Goal: Navigation & Orientation: Find specific page/section

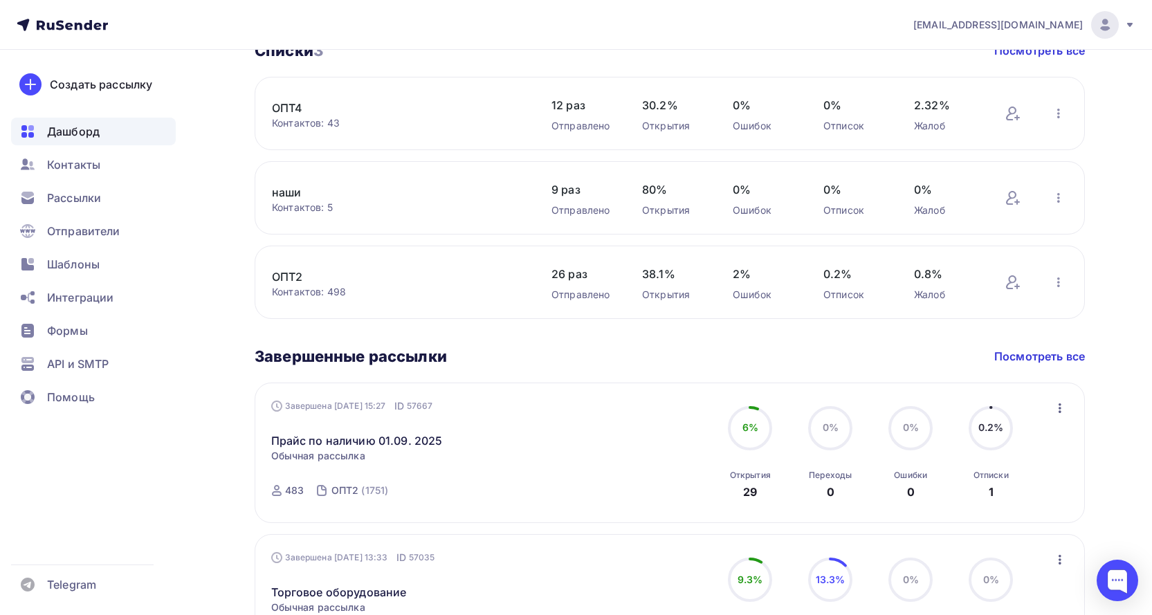
scroll to position [623, 0]
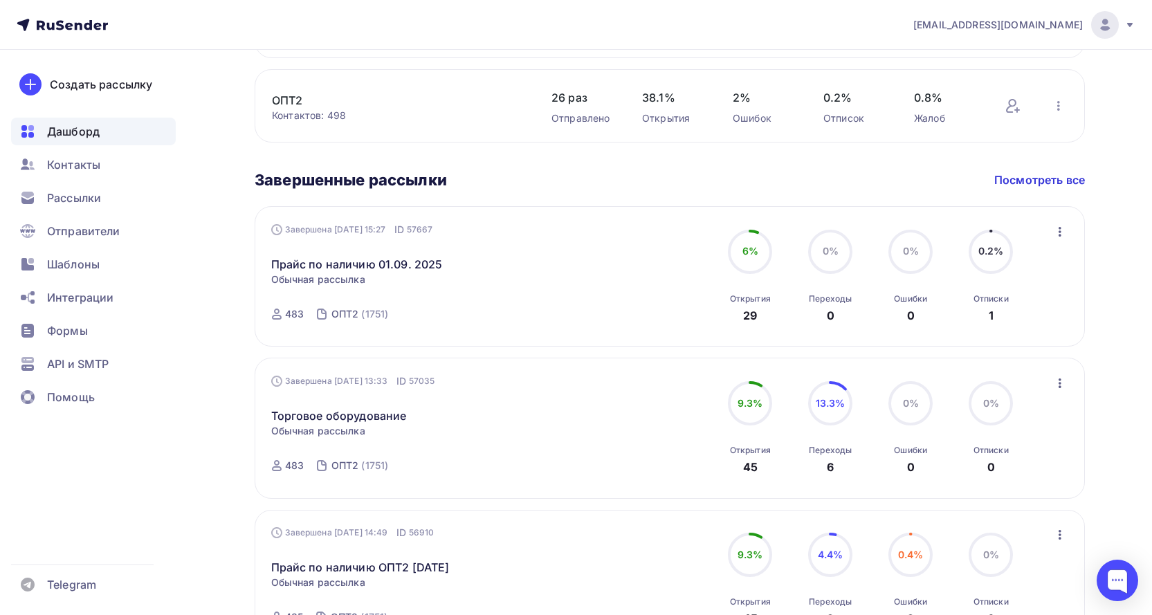
scroll to position [692, 0]
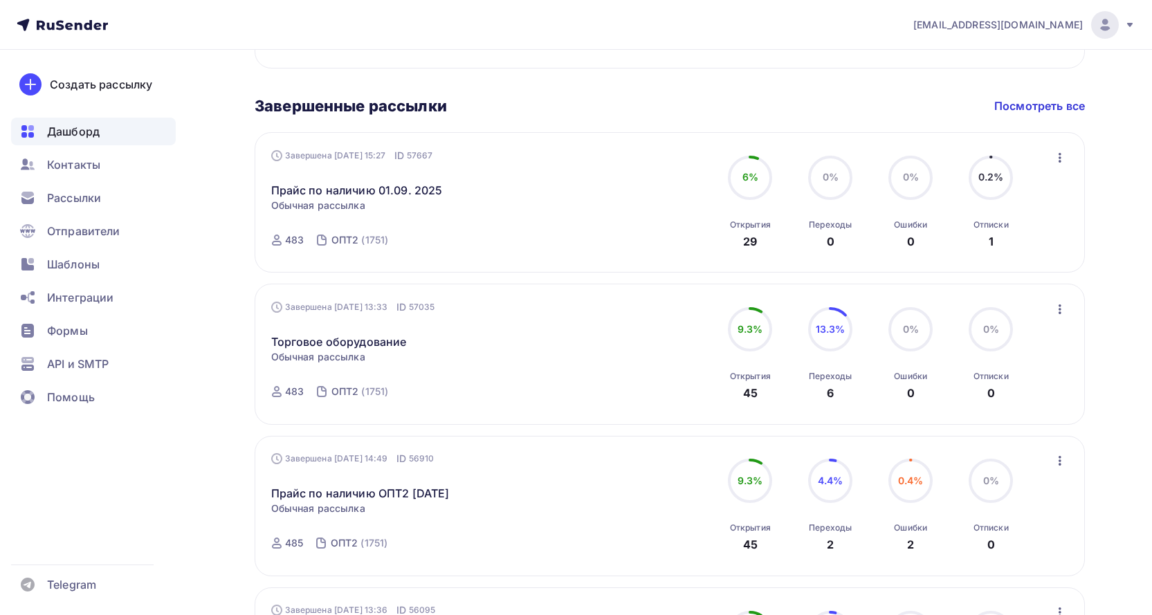
scroll to position [761, 0]
